Goal: Check status: Check status

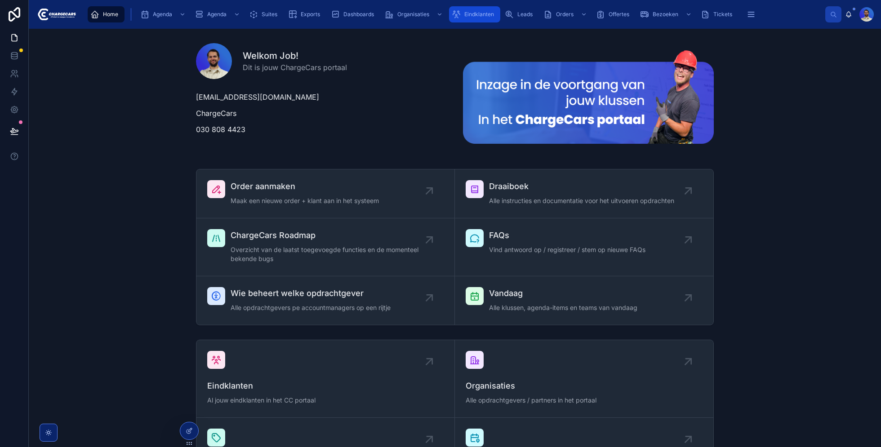
click at [490, 22] on link "Eindklanten" at bounding box center [474, 14] width 51 height 16
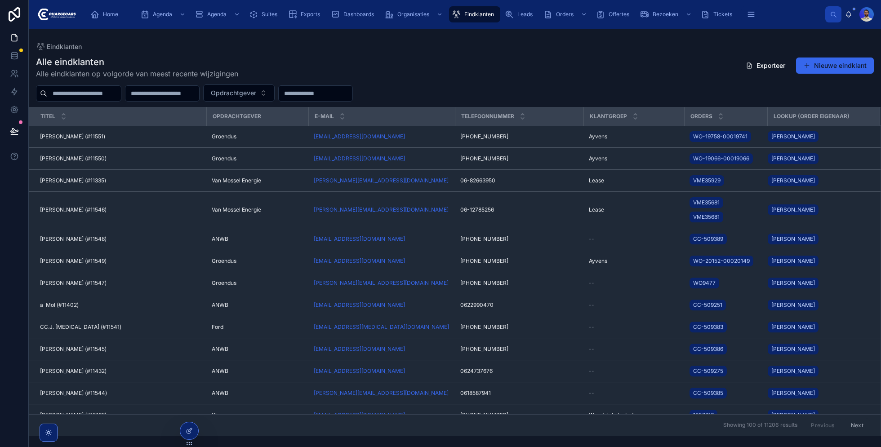
click at [99, 98] on input "text" at bounding box center [84, 93] width 74 height 13
type input "********"
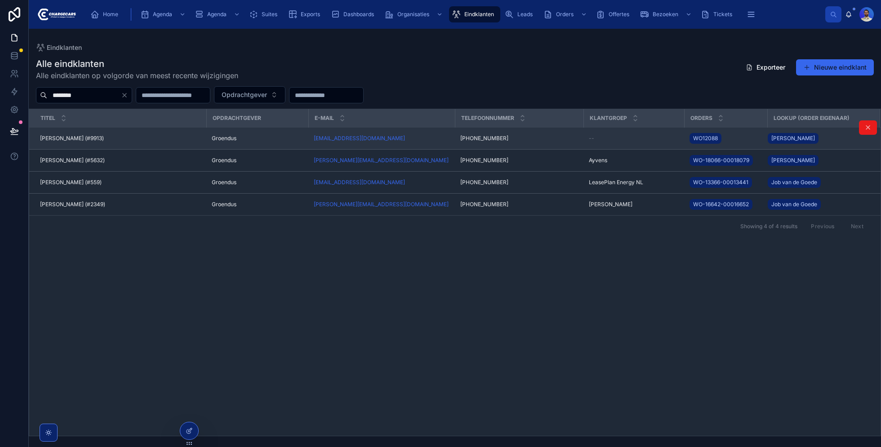
click at [198, 135] on div "[PERSON_NAME] (#9913) [PERSON_NAME] (#9913)" at bounding box center [120, 138] width 161 height 7
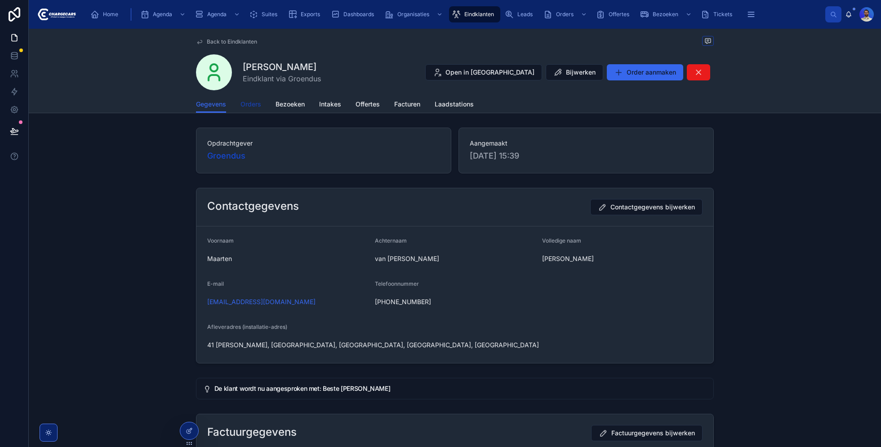
click at [257, 104] on span "Orders" at bounding box center [251, 104] width 21 height 9
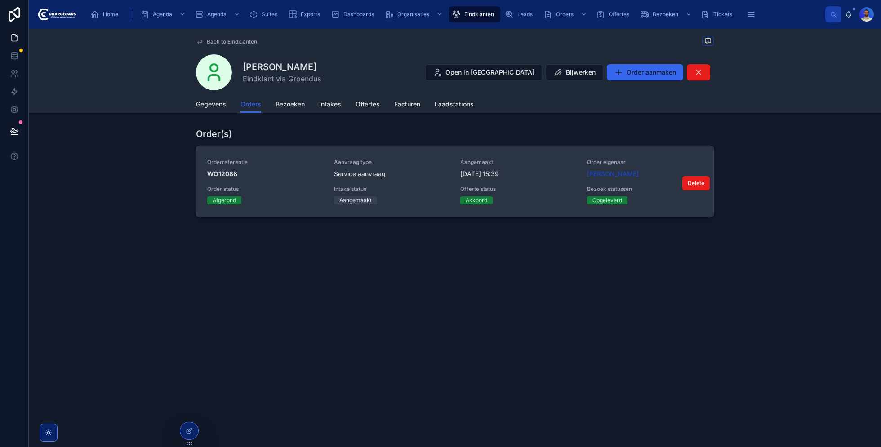
click at [341, 167] on div "Aanvraag type Service aanvraag" at bounding box center [392, 169] width 116 height 20
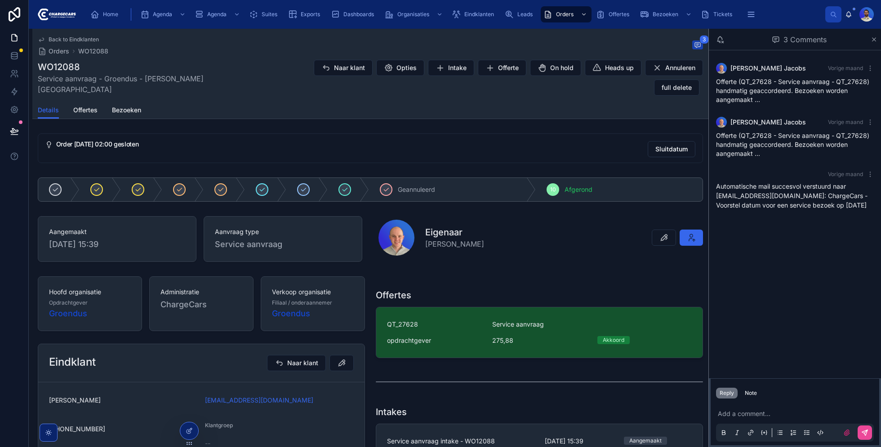
click at [741, 410] on p at bounding box center [797, 414] width 158 height 9
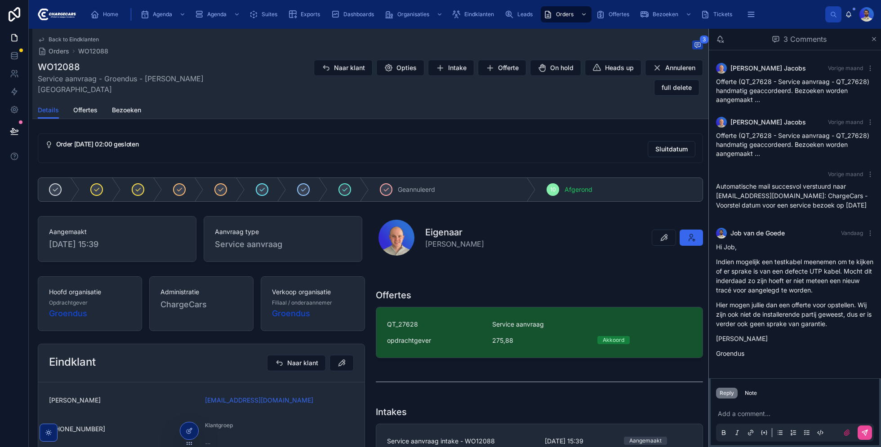
click at [751, 399] on div "Reply Note" at bounding box center [795, 393] width 169 height 14
click at [749, 394] on div "Note" at bounding box center [751, 393] width 12 height 7
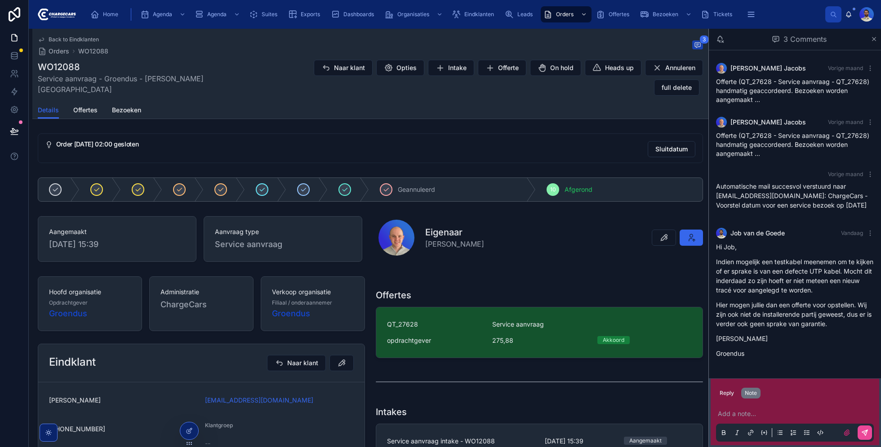
click at [748, 412] on p at bounding box center [797, 414] width 158 height 9
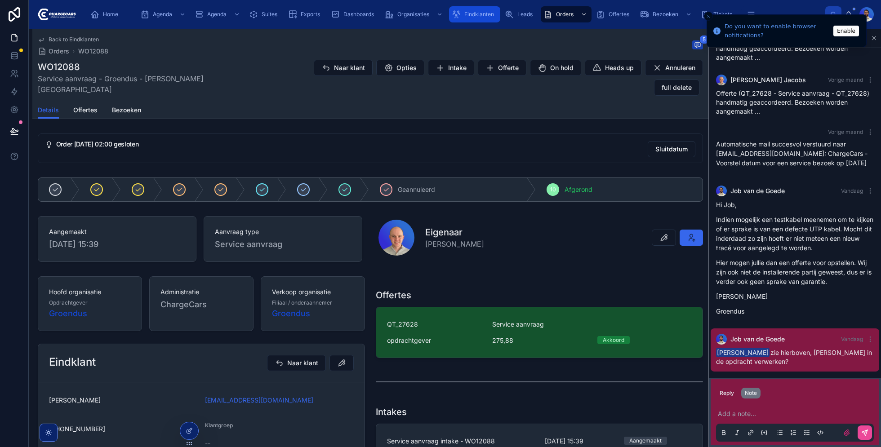
click at [465, 20] on div "Eindklanten" at bounding box center [475, 14] width 46 height 14
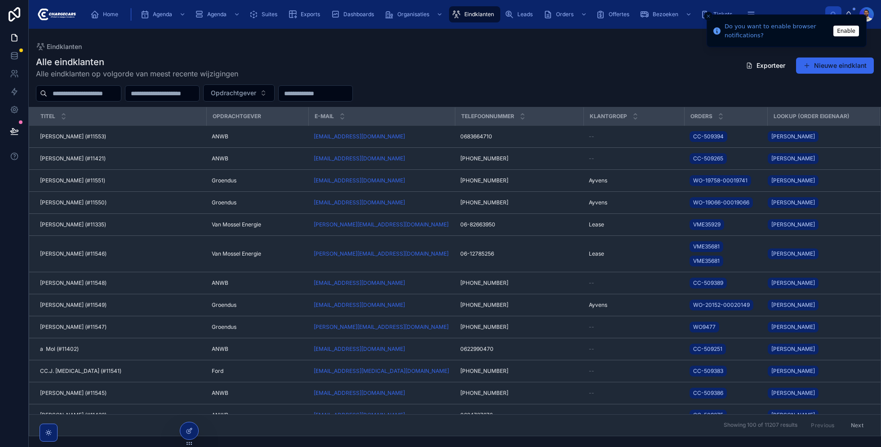
click at [86, 102] on div "Alle eindklanten Alle eindklanten op volgorde van meest recente wijzigingen Exp…" at bounding box center [455, 243] width 852 height 386
click at [100, 89] on input "text" at bounding box center [84, 93] width 74 height 13
type input "********"
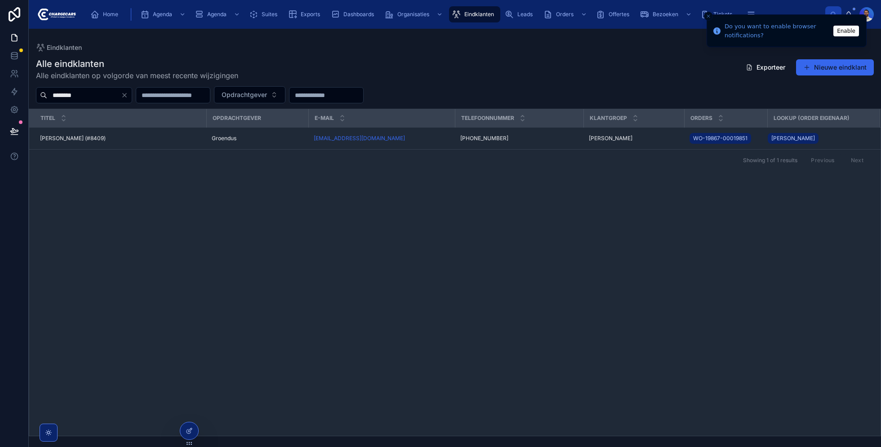
click at [118, 135] on div "Jan Baan (#8409) Jan Baan (#8409)" at bounding box center [120, 138] width 161 height 7
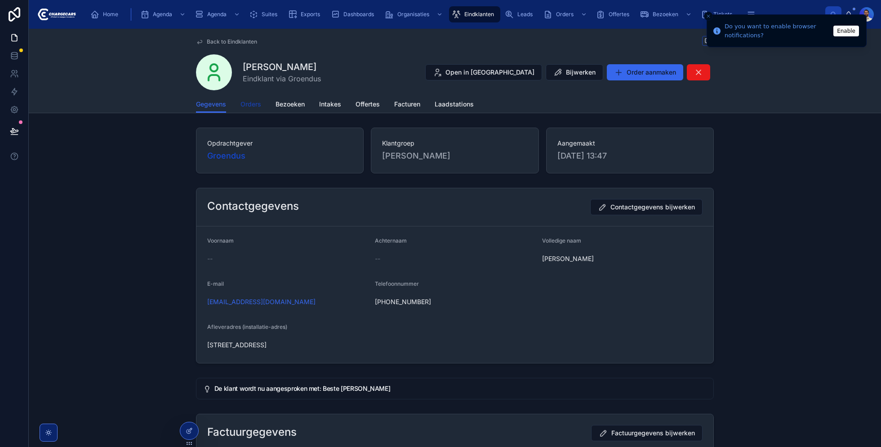
click at [249, 105] on span "Orders" at bounding box center [251, 104] width 21 height 9
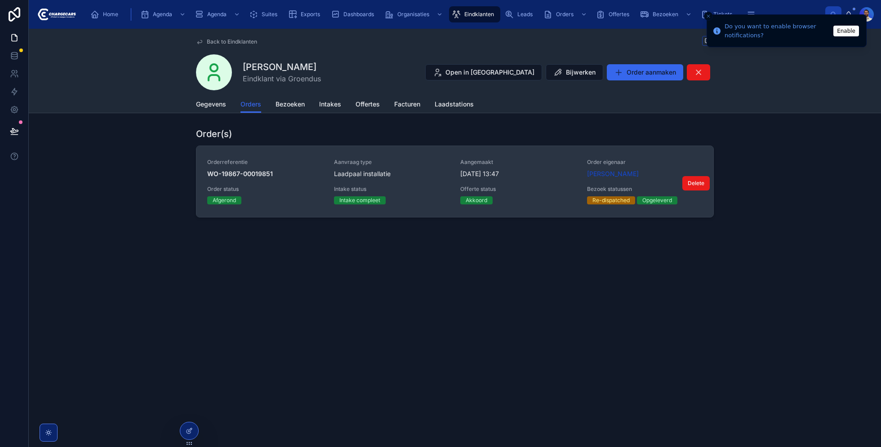
click at [349, 166] on div "Aanvraag type Laadpaal installatie" at bounding box center [392, 169] width 116 height 20
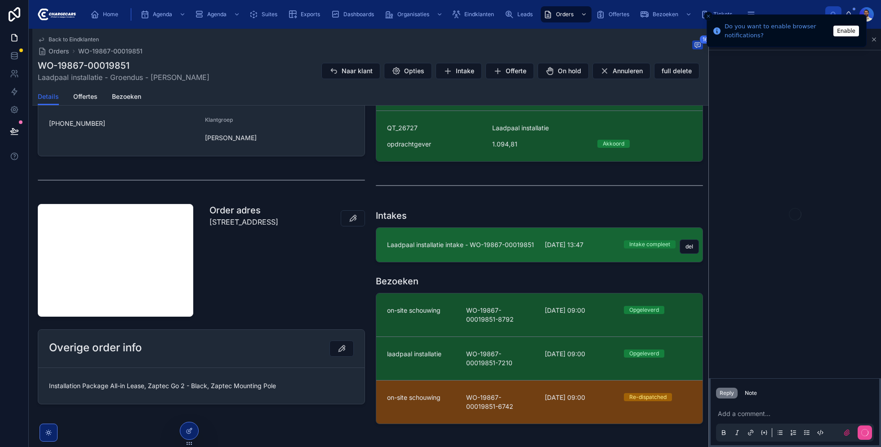
scroll to position [340, 0]
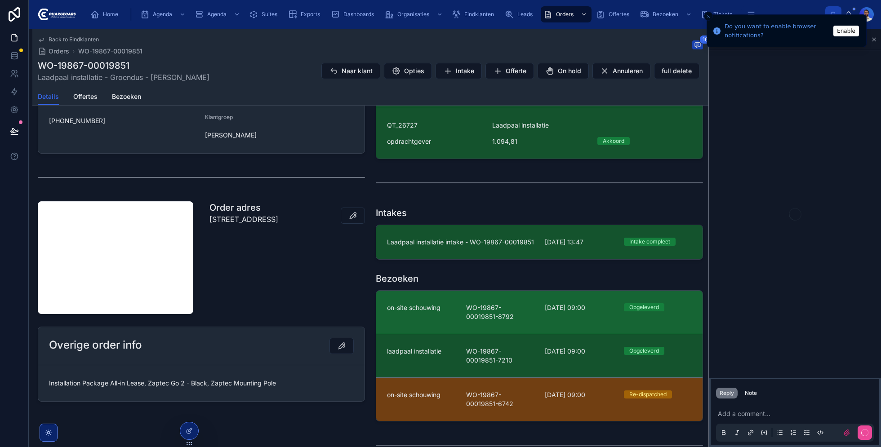
click at [456, 308] on div "on-site schouwing WO-19867-00019851-8792 12-9-2025 09:00 Opgeleverd" at bounding box center [539, 312] width 305 height 18
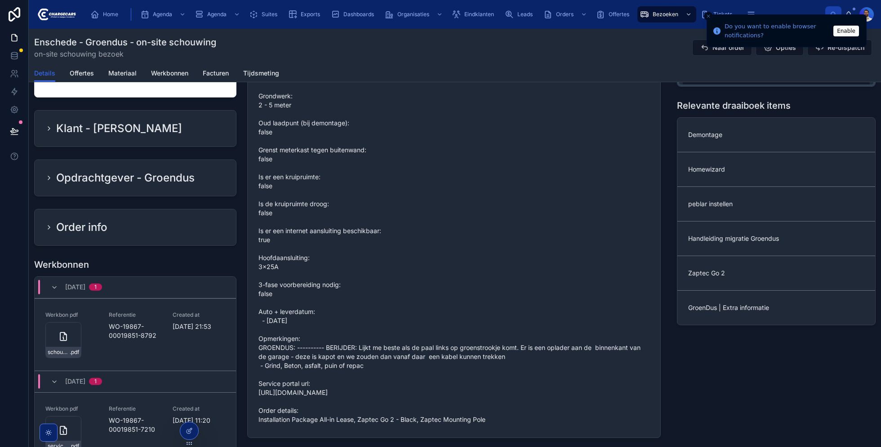
scroll to position [565, 0]
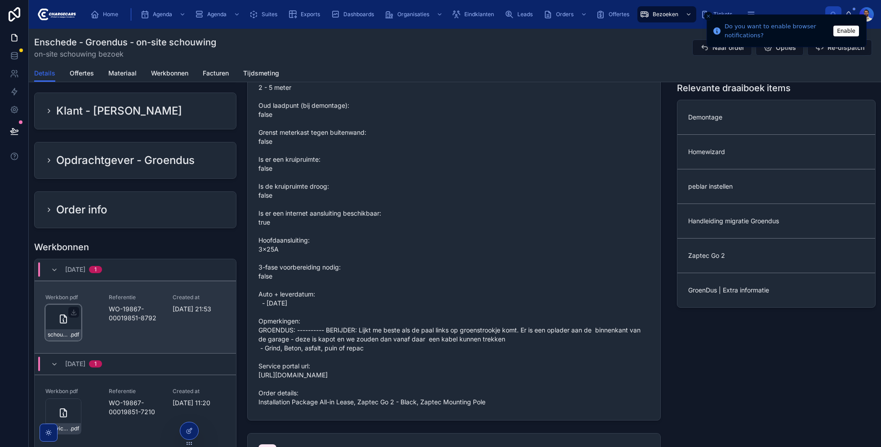
click at [60, 330] on div "schouwing-werkbon_wo-19867-00019851-8792_undefined-jan-baan_86c578qee .pdf" at bounding box center [63, 335] width 35 height 11
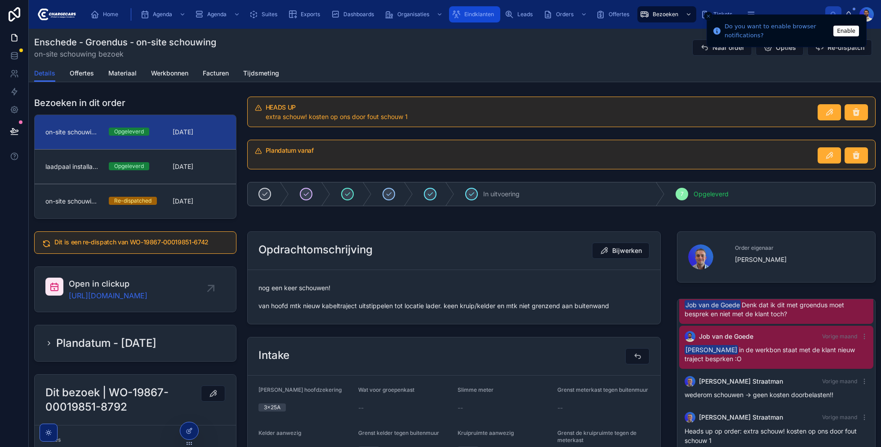
click at [463, 18] on div "Eindklanten" at bounding box center [475, 14] width 46 height 14
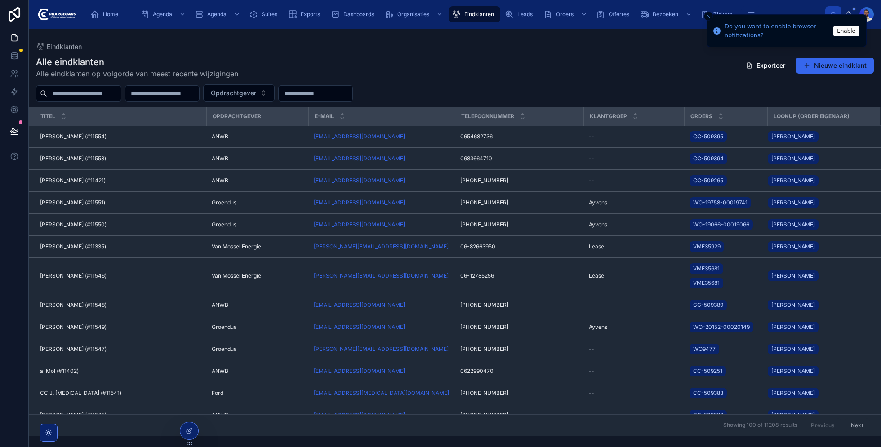
click at [86, 97] on input "text" at bounding box center [84, 93] width 74 height 13
click at [241, 58] on div "Alle eindklanten Alle eindklanten op volgorde van meest recente wijzigingen Exp…" at bounding box center [455, 67] width 838 height 23
click at [94, 24] on div "Home Agenda Agenda Suites Exports Dashboards Organisaties Eindklanten Leads Ord…" at bounding box center [454, 14] width 742 height 20
click at [102, 16] on div "Home" at bounding box center [105, 14] width 31 height 14
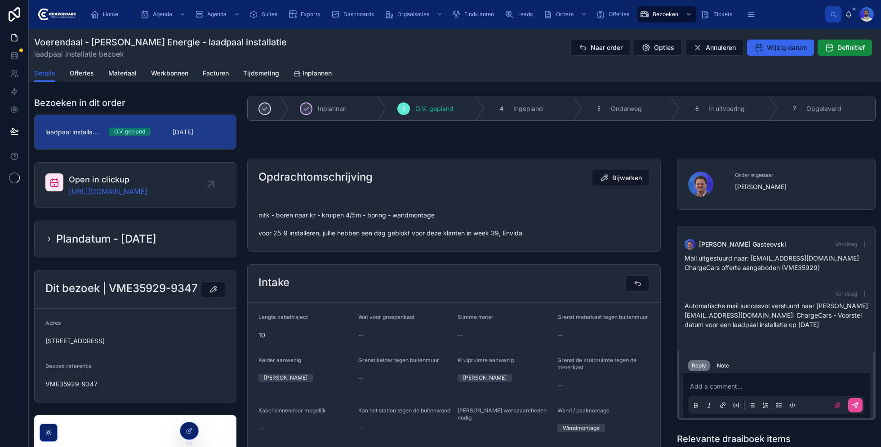
click at [418, 225] on span "mtk - boren naar kr - kruipen 4/5m - boring - wandmontage voor 25-9 installeren…" at bounding box center [453, 224] width 391 height 27
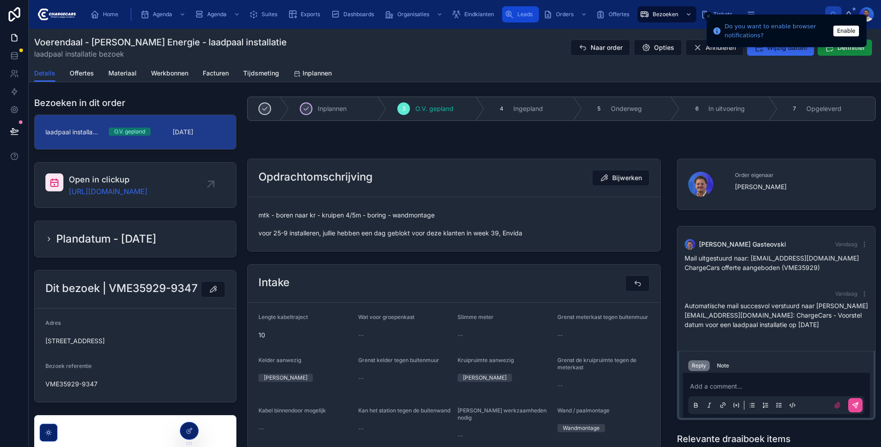
click at [507, 18] on icon "scrollable content" at bounding box center [509, 14] width 9 height 9
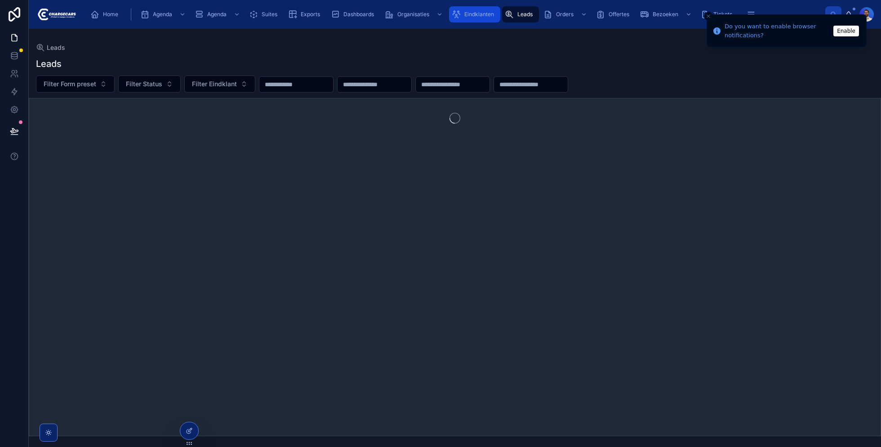
click at [475, 18] on span "Eindklanten" at bounding box center [479, 14] width 30 height 7
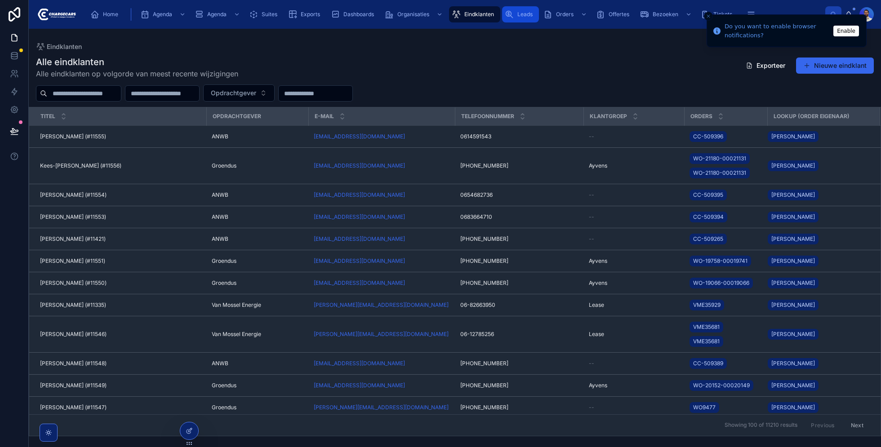
click at [537, 17] on link "Leads" at bounding box center [520, 14] width 37 height 16
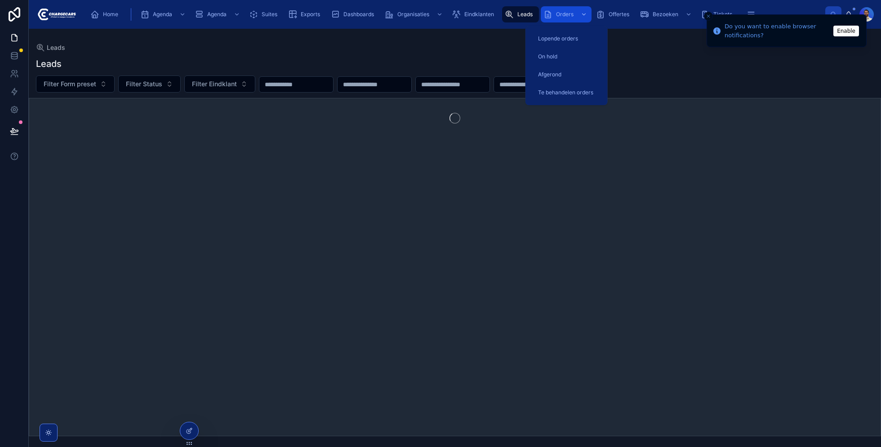
click at [558, 12] on span "Orders" at bounding box center [565, 14] width 18 height 7
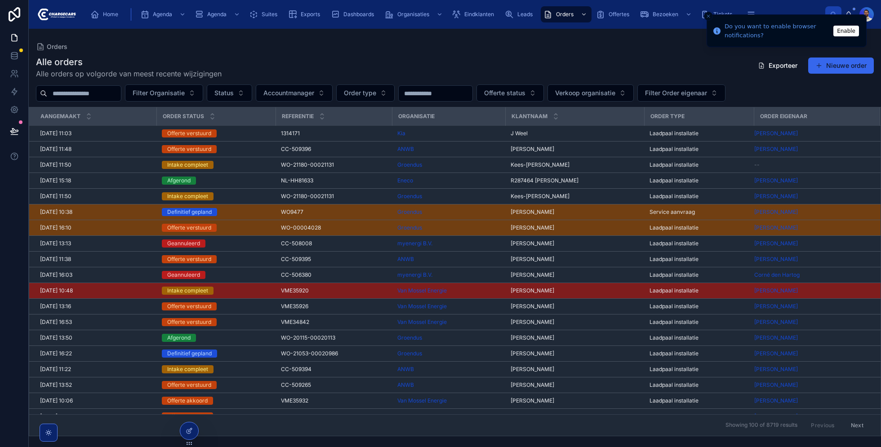
click at [66, 98] on input "text" at bounding box center [84, 93] width 74 height 13
paste input "**********"
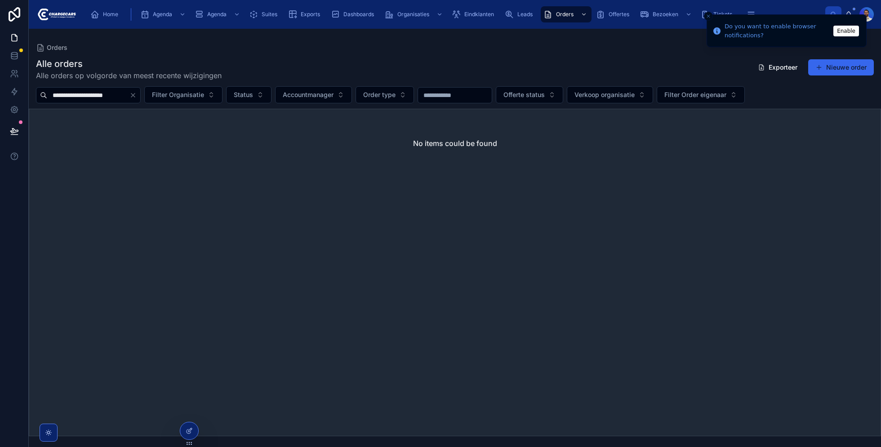
click at [54, 97] on input "**********" at bounding box center [88, 95] width 82 height 13
click at [118, 92] on input "**********" at bounding box center [88, 95] width 82 height 13
type input "**********"
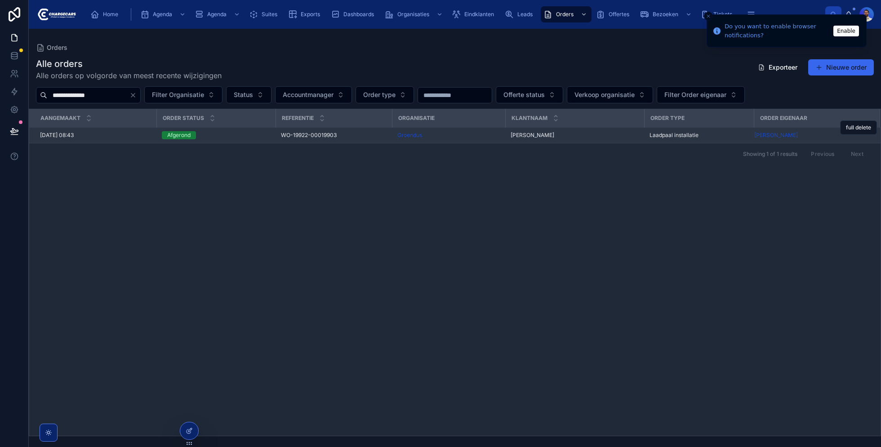
click at [236, 136] on div "Afgerond" at bounding box center [216, 135] width 108 height 8
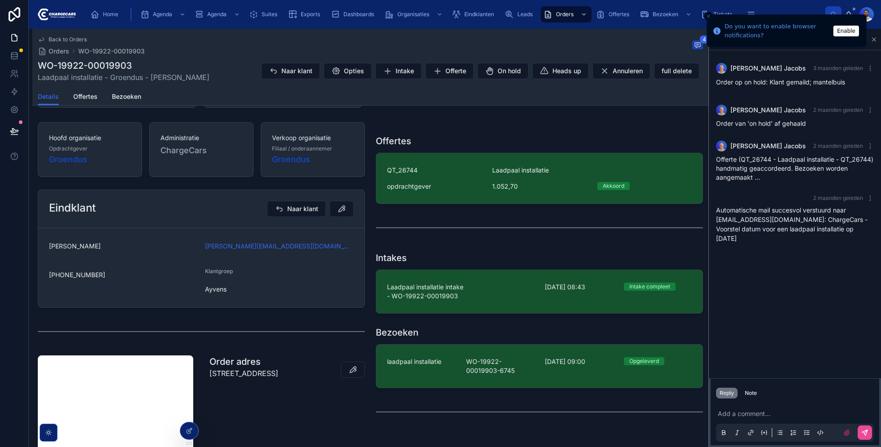
scroll to position [195, 0]
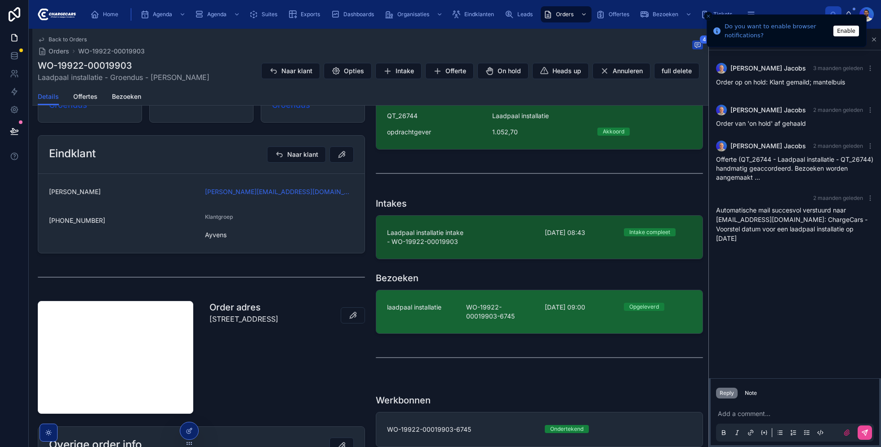
click at [471, 311] on span "WO-19922-00019903-6745" at bounding box center [500, 312] width 68 height 18
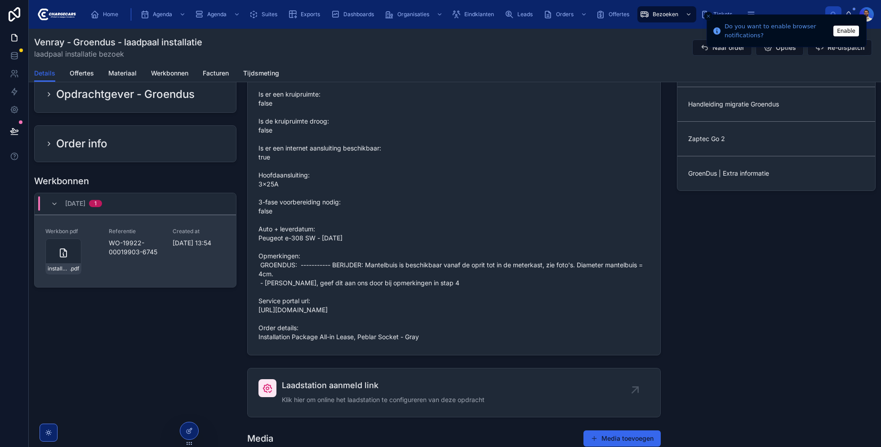
scroll to position [536, 0]
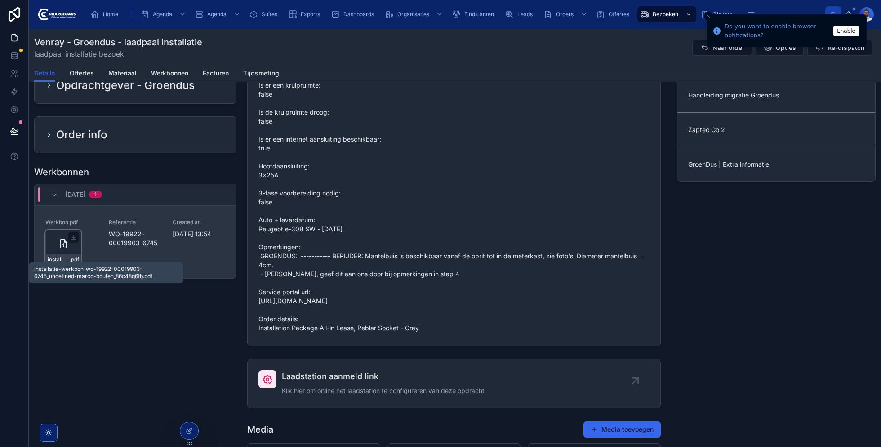
click at [62, 254] on div "installatie-werkbon_wo-19922-00019903-6745_undefined-marco-bouten_86c48q6fb .pdf" at bounding box center [63, 259] width 35 height 11
